Goal: Task Accomplishment & Management: Complete application form

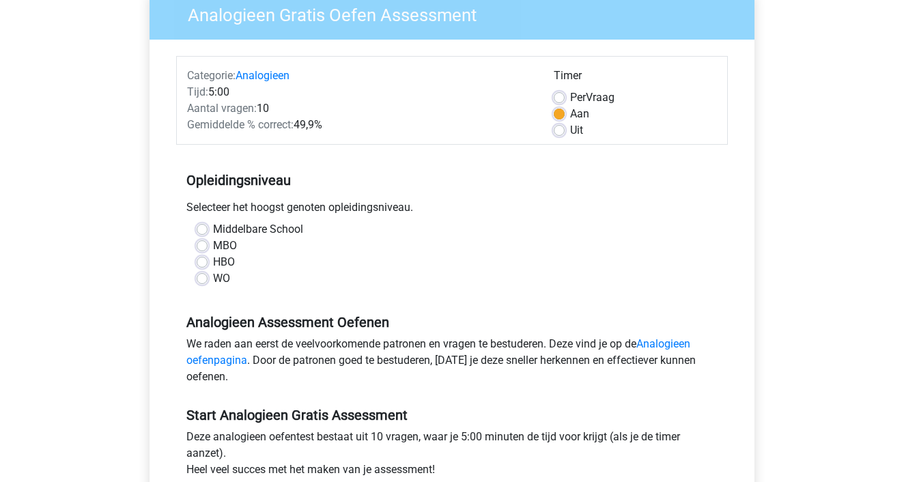
scroll to position [132, 0]
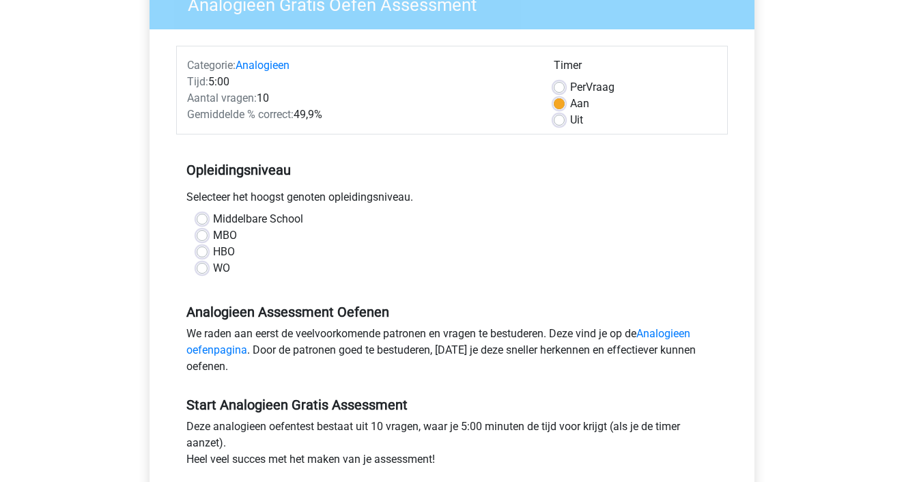
click at [213, 252] on label "HBO" at bounding box center [224, 252] width 22 height 16
click at [202, 252] on input "HBO" at bounding box center [202, 251] width 11 height 14
radio input "true"
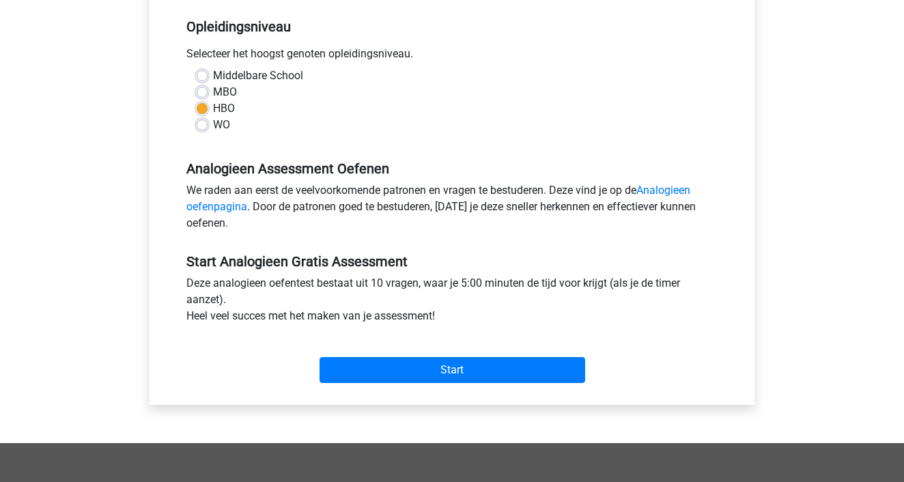
scroll to position [276, 0]
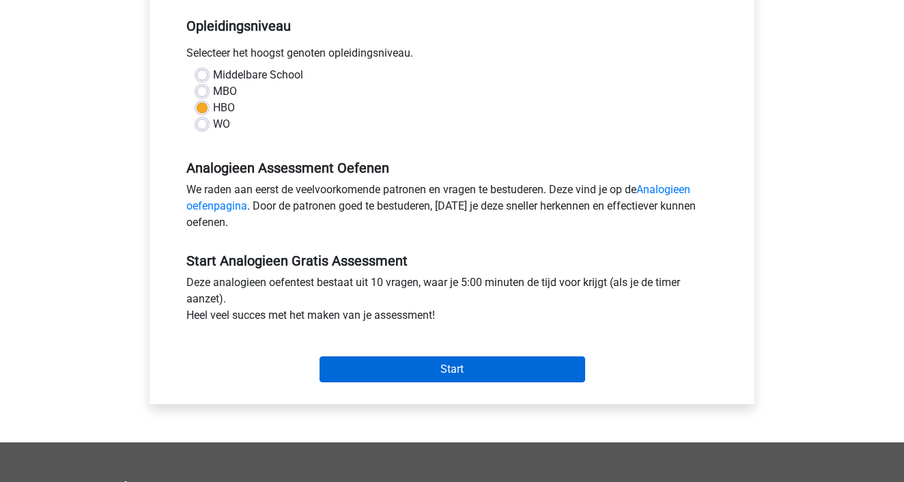
click at [466, 371] on input "Start" at bounding box center [452, 369] width 266 height 26
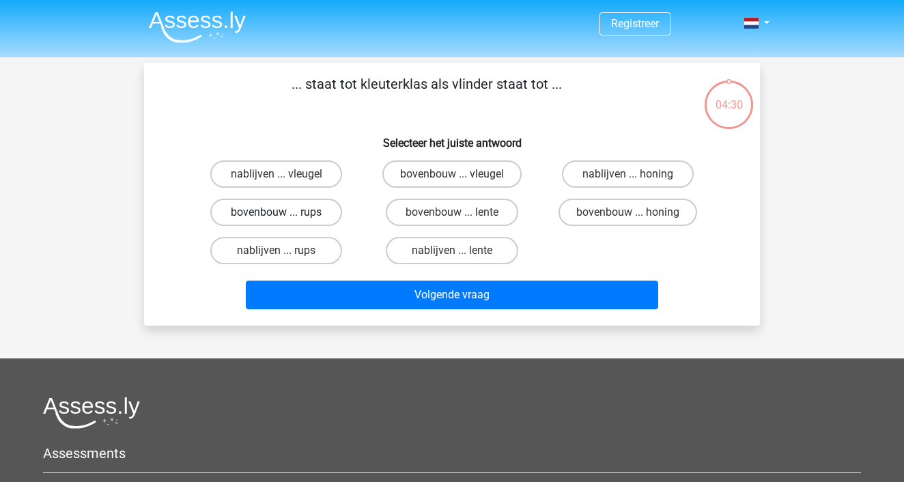
click at [254, 212] on label "bovenbouw ... rups" at bounding box center [276, 212] width 132 height 27
click at [276, 212] on input "bovenbouw ... rups" at bounding box center [280, 216] width 9 height 9
radio input "true"
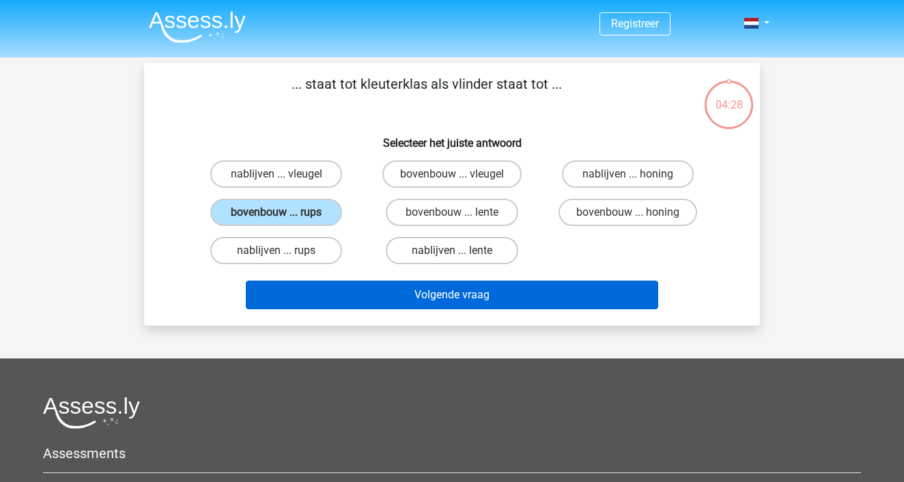
click at [453, 293] on button "Volgende vraag" at bounding box center [452, 295] width 413 height 29
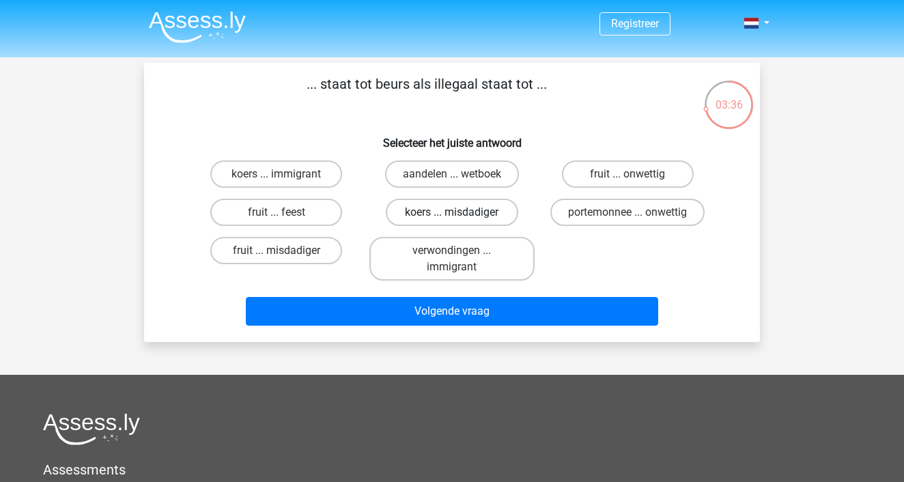
click at [468, 216] on label "koers ... misdadiger" at bounding box center [452, 212] width 132 height 27
click at [461, 216] on input "koers ... misdadiger" at bounding box center [456, 216] width 9 height 9
radio input "true"
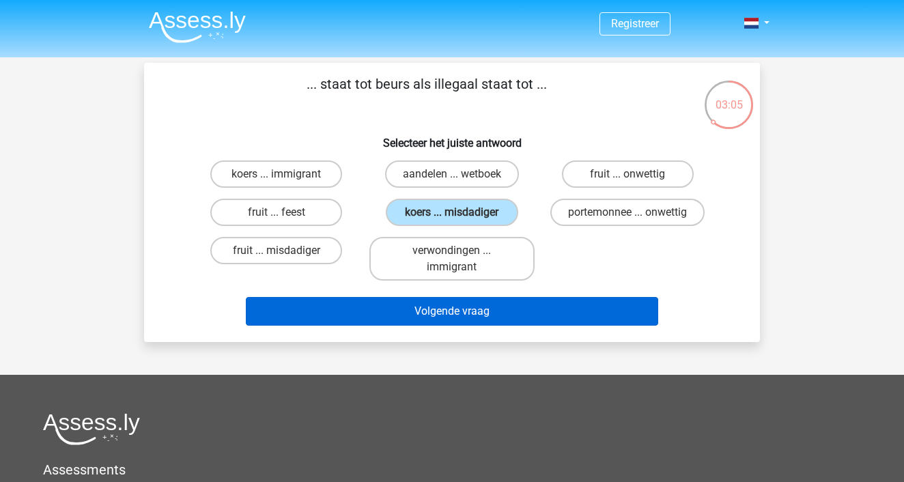
click at [455, 317] on button "Volgende vraag" at bounding box center [452, 311] width 413 height 29
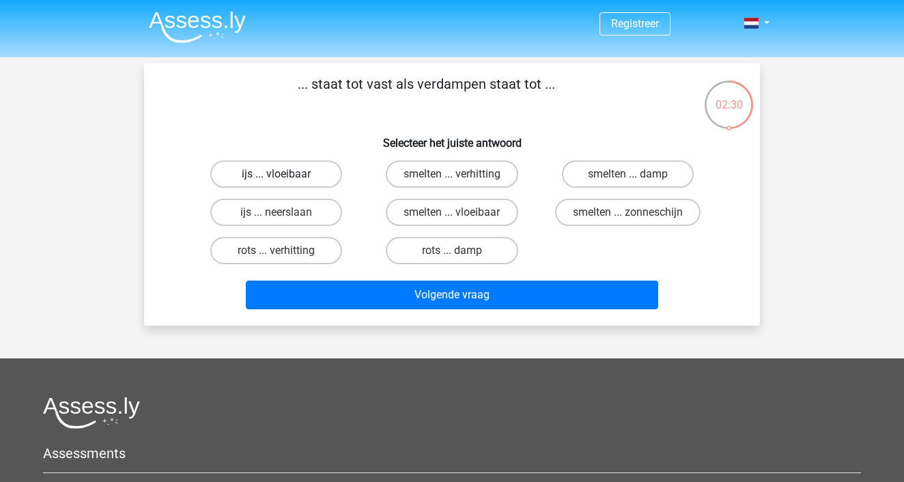
click at [314, 180] on label "ijs ... vloeibaar" at bounding box center [276, 173] width 132 height 27
click at [285, 180] on input "ijs ... vloeibaar" at bounding box center [280, 178] width 9 height 9
radio input "true"
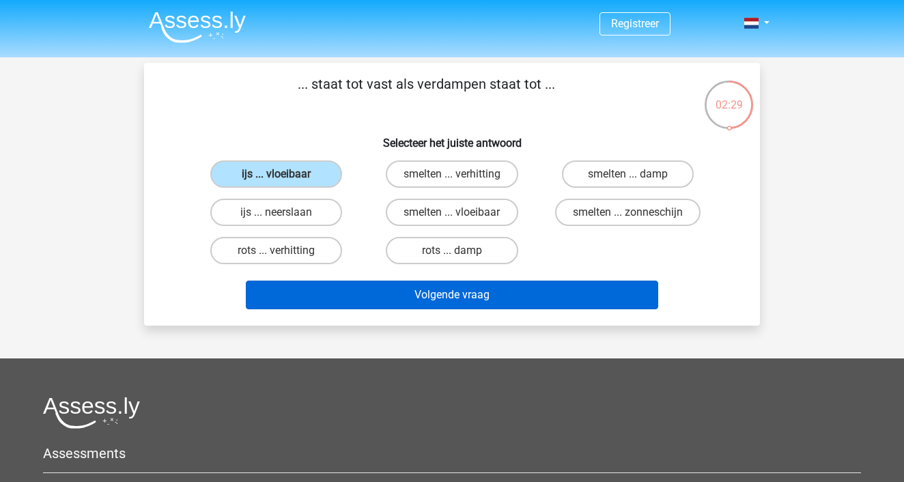
click at [485, 301] on button "Volgende vraag" at bounding box center [452, 295] width 413 height 29
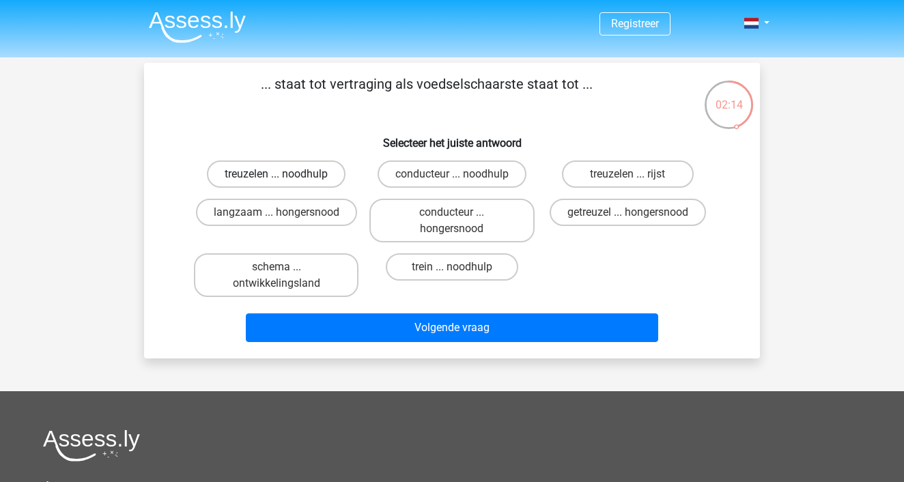
click at [296, 175] on label "treuzelen ... noodhulp" at bounding box center [276, 173] width 139 height 27
click at [285, 175] on input "treuzelen ... noodhulp" at bounding box center [280, 178] width 9 height 9
radio input "true"
click at [326, 214] on label "langzaam ... hongersnood" at bounding box center [276, 212] width 161 height 27
click at [285, 214] on input "langzaam ... hongersnood" at bounding box center [280, 216] width 9 height 9
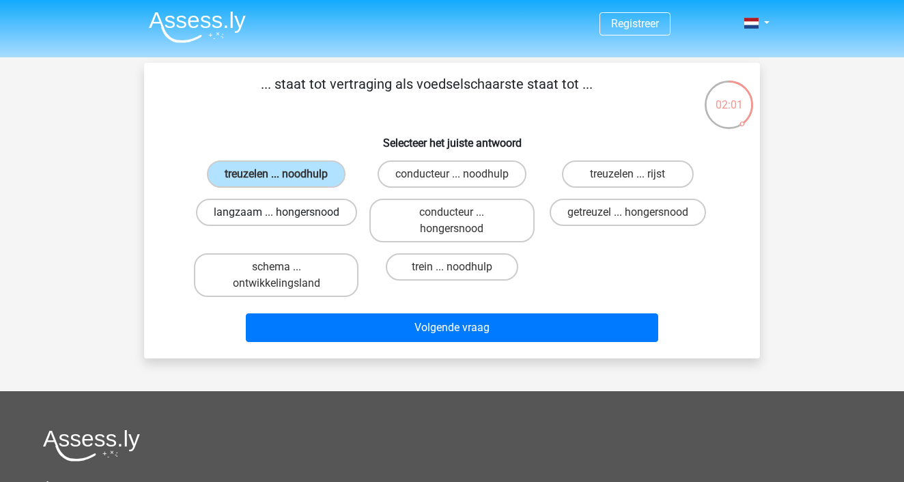
radio input "true"
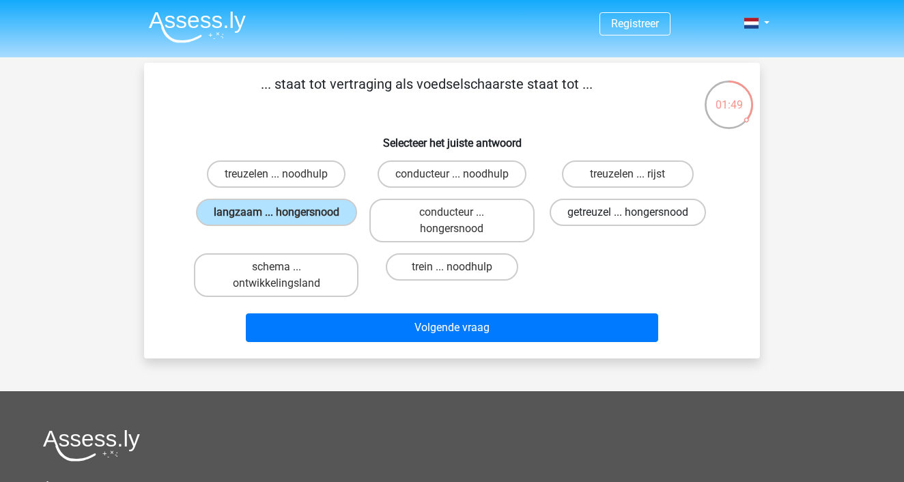
click at [589, 210] on label "getreuzel ... hongersnood" at bounding box center [627, 212] width 156 height 27
click at [627, 212] on input "getreuzel ... hongersnood" at bounding box center [631, 216] width 9 height 9
radio input "true"
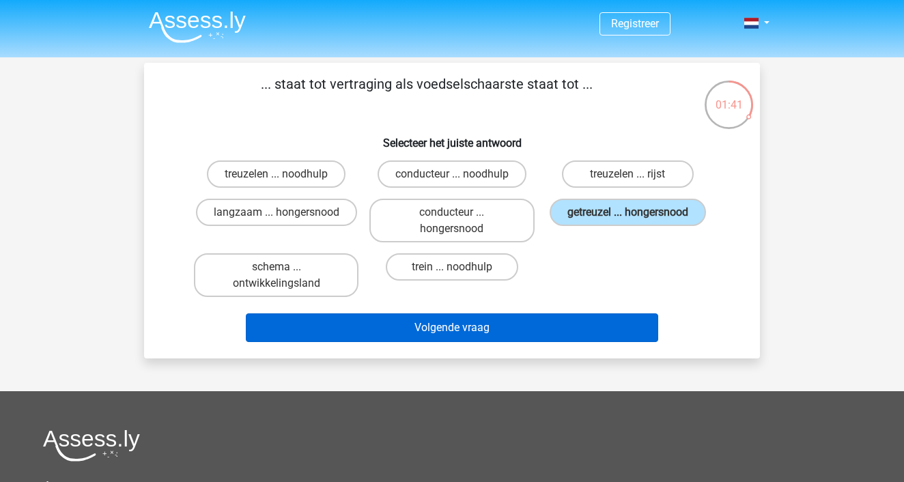
click at [515, 328] on button "Volgende vraag" at bounding box center [452, 327] width 413 height 29
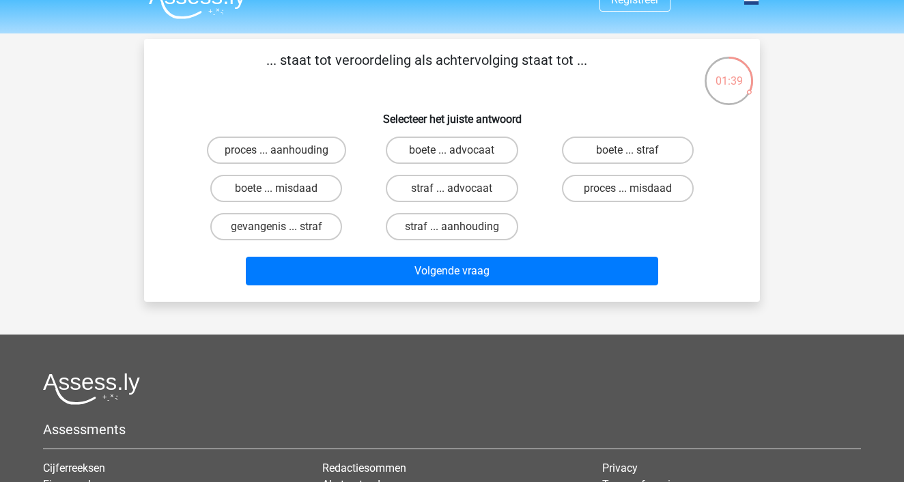
scroll to position [15, 0]
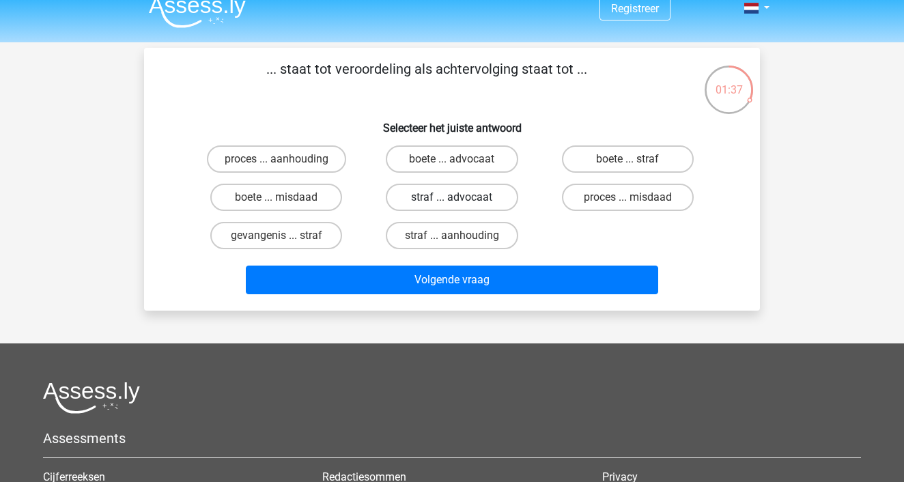
click at [470, 199] on label "straf ... advocaat" at bounding box center [452, 197] width 132 height 27
click at [461, 199] on input "straf ... advocaat" at bounding box center [456, 201] width 9 height 9
radio input "true"
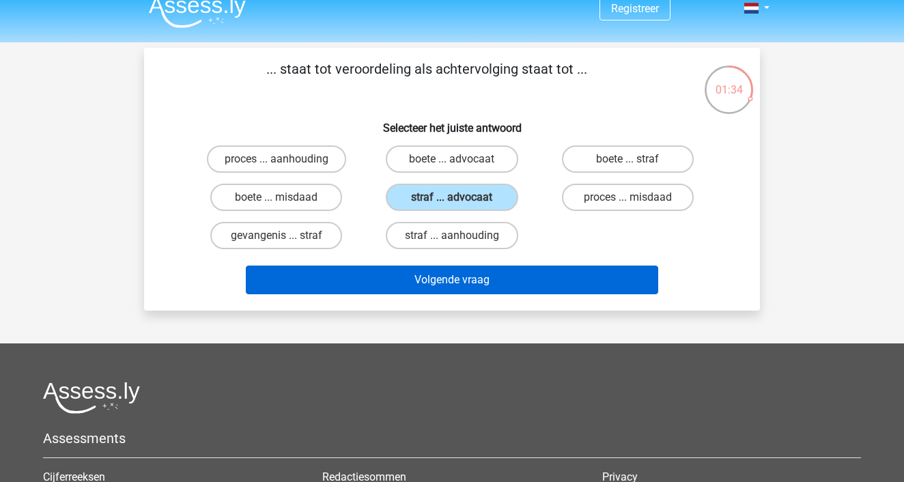
click at [438, 281] on button "Volgende vraag" at bounding box center [452, 280] width 413 height 29
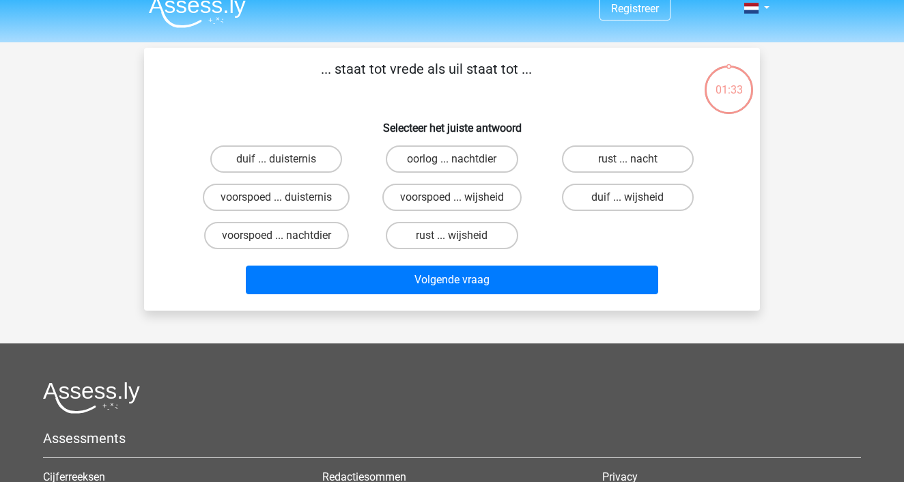
scroll to position [63, 0]
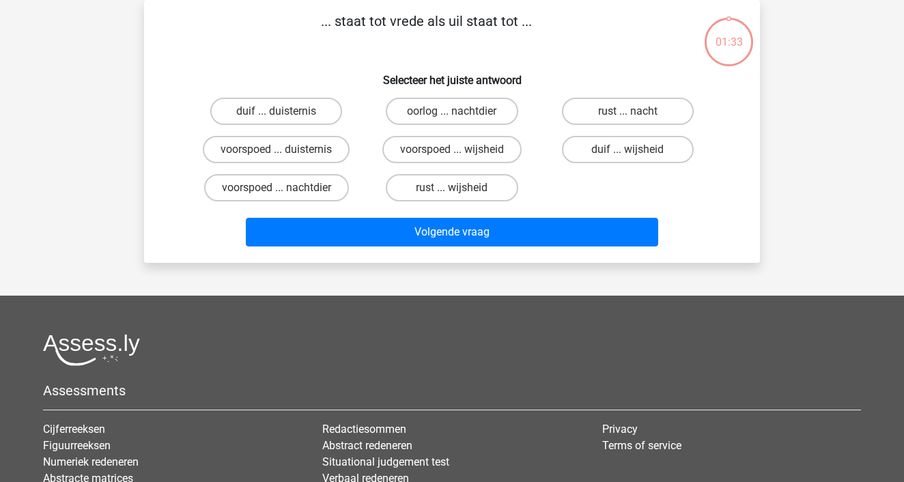
click at [457, 152] on input "voorspoed ... wijsheid" at bounding box center [456, 153] width 9 height 9
radio input "true"
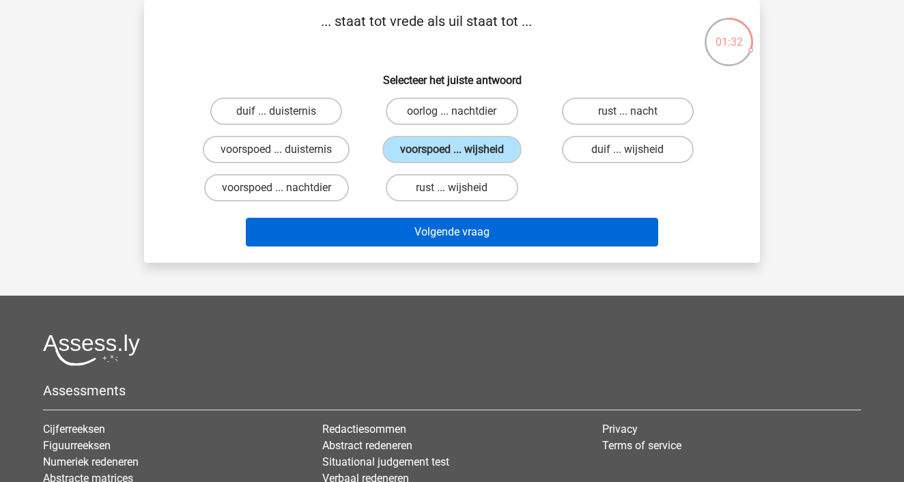
click at [450, 231] on button "Volgende vraag" at bounding box center [452, 232] width 413 height 29
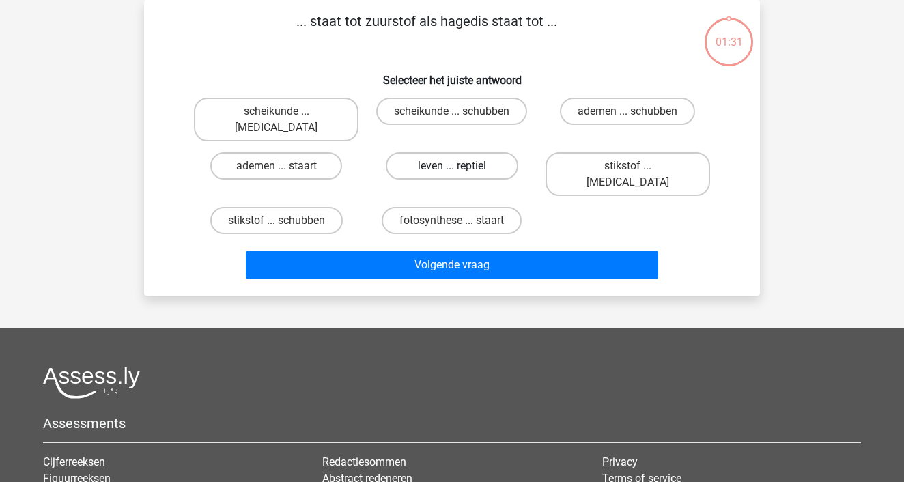
click at [450, 152] on label "leven ... reptiel" at bounding box center [452, 165] width 132 height 27
click at [452, 166] on input "leven ... reptiel" at bounding box center [456, 170] width 9 height 9
radio input "true"
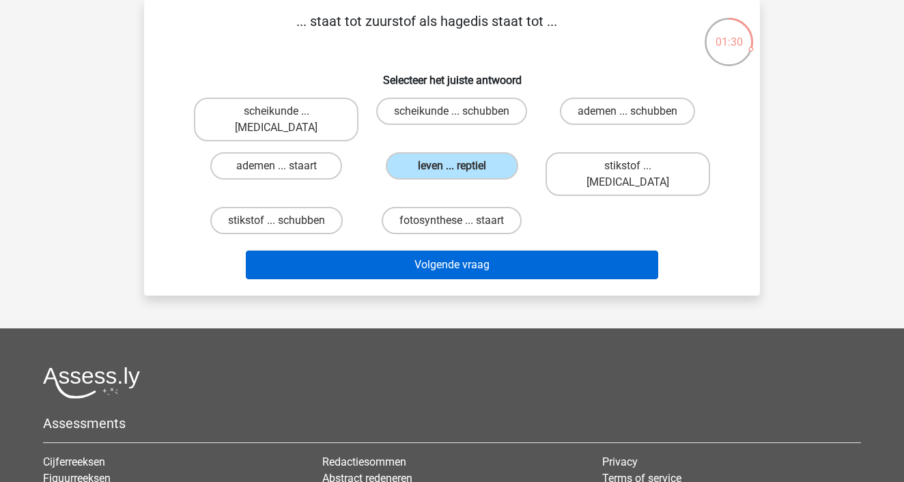
click at [447, 251] on button "Volgende vraag" at bounding box center [452, 265] width 413 height 29
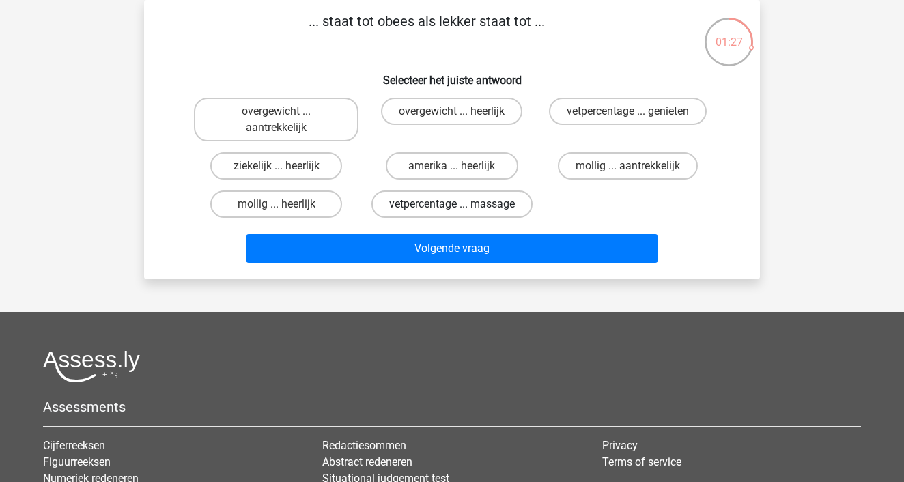
click at [433, 202] on label "vetpercentage ... massage" at bounding box center [451, 203] width 161 height 27
click at [452, 204] on input "vetpercentage ... massage" at bounding box center [456, 208] width 9 height 9
radio input "true"
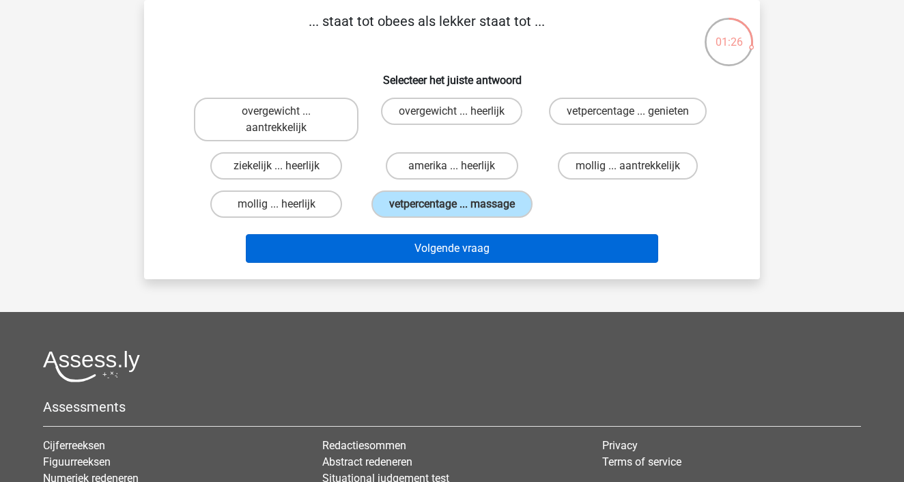
click at [430, 263] on button "Volgende vraag" at bounding box center [452, 248] width 413 height 29
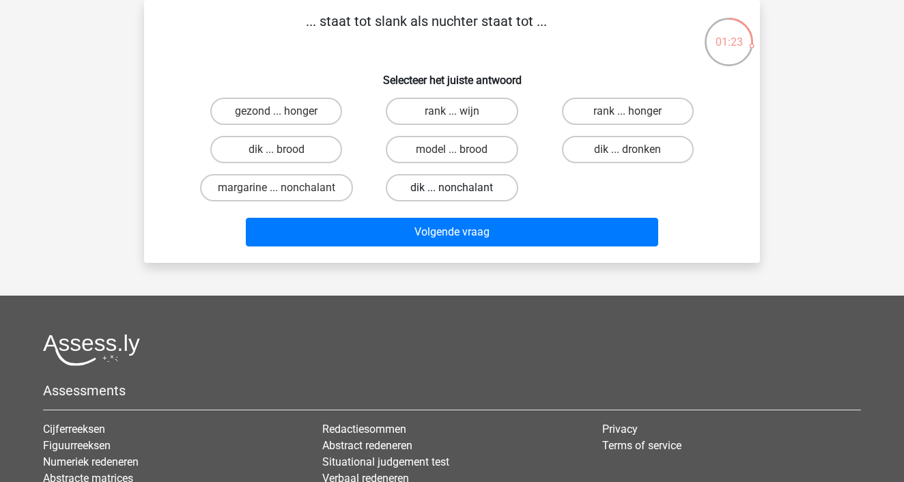
click at [440, 195] on label "dik ... nonchalant" at bounding box center [452, 187] width 132 height 27
click at [452, 195] on input "dik ... nonchalant" at bounding box center [456, 192] width 9 height 9
radio input "true"
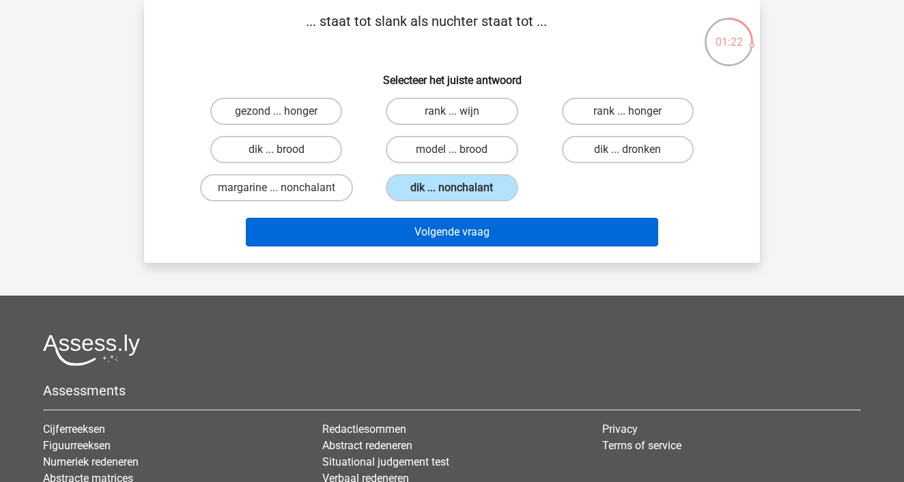
click at [441, 231] on button "Volgende vraag" at bounding box center [452, 232] width 413 height 29
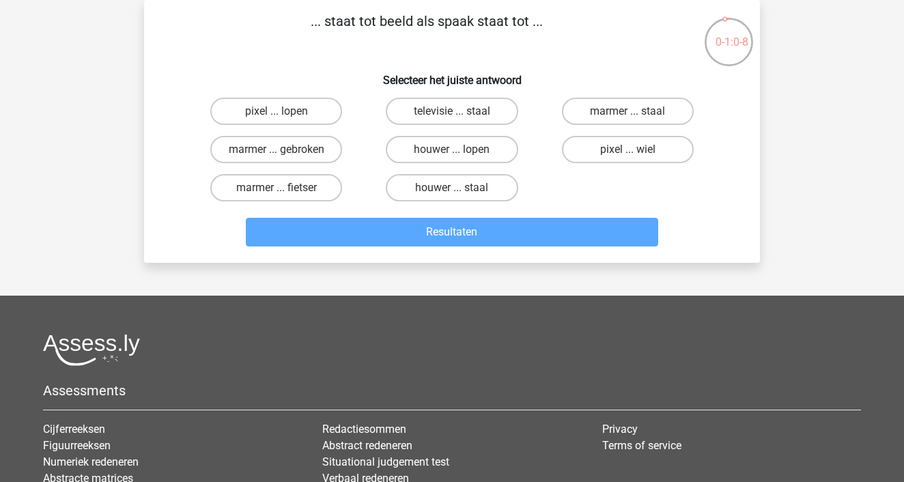
click at [605, 151] on div "pixel ... lopen televisie ... staal marmer ... staal marmer ... gebroken houwer…" at bounding box center [451, 149] width 527 height 115
click at [607, 149] on div "pixel ... lopen televisie ... staal marmer ... staal marmer ... gebroken houwer…" at bounding box center [451, 149] width 527 height 115
click at [564, 98] on label "marmer ... staal" at bounding box center [628, 111] width 132 height 27
click at [627, 111] on input "marmer ... staal" at bounding box center [631, 115] width 9 height 9
radio input "true"
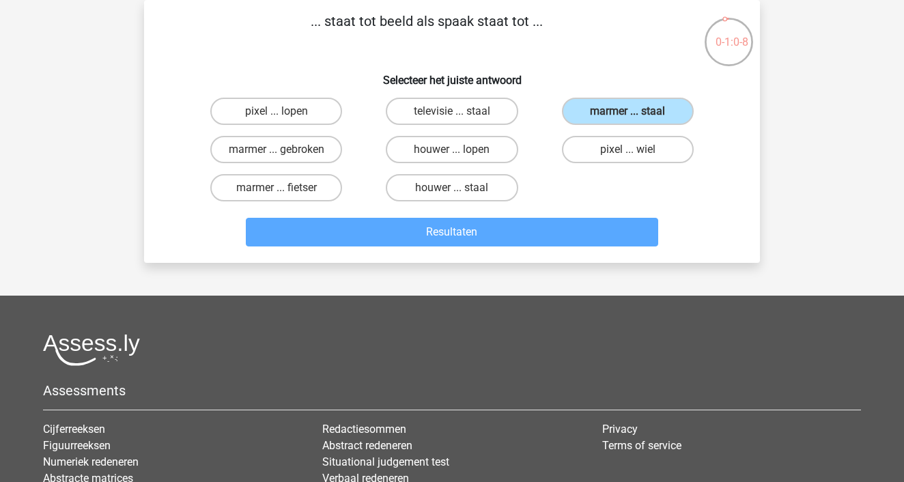
click at [616, 214] on div "... staat tot beeld als spaak staat tot ... Selecteer het juiste antwoord pixel…" at bounding box center [452, 131] width 616 height 263
click at [639, 217] on div "... staat tot beeld als spaak staat tot ... Selecteer het juiste antwoord pixel…" at bounding box center [452, 131] width 616 height 263
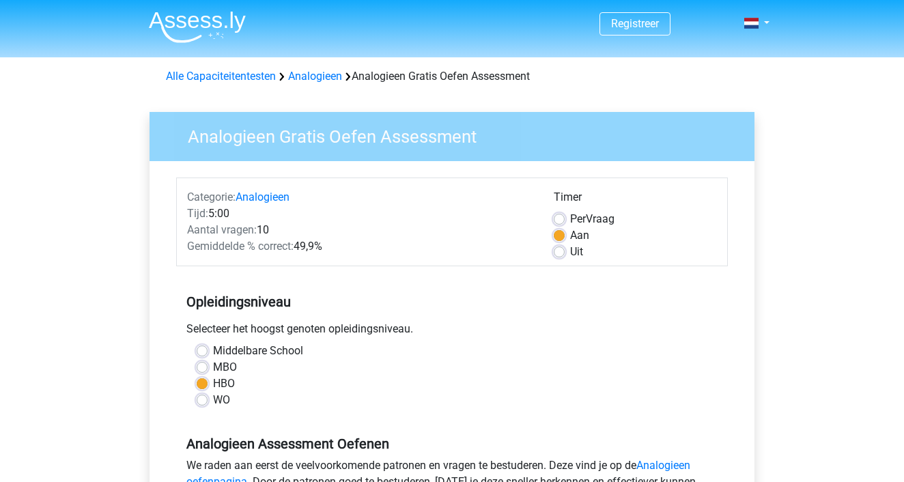
scroll to position [276, 0]
